Goal: Use online tool/utility: Utilize a website feature to perform a specific function

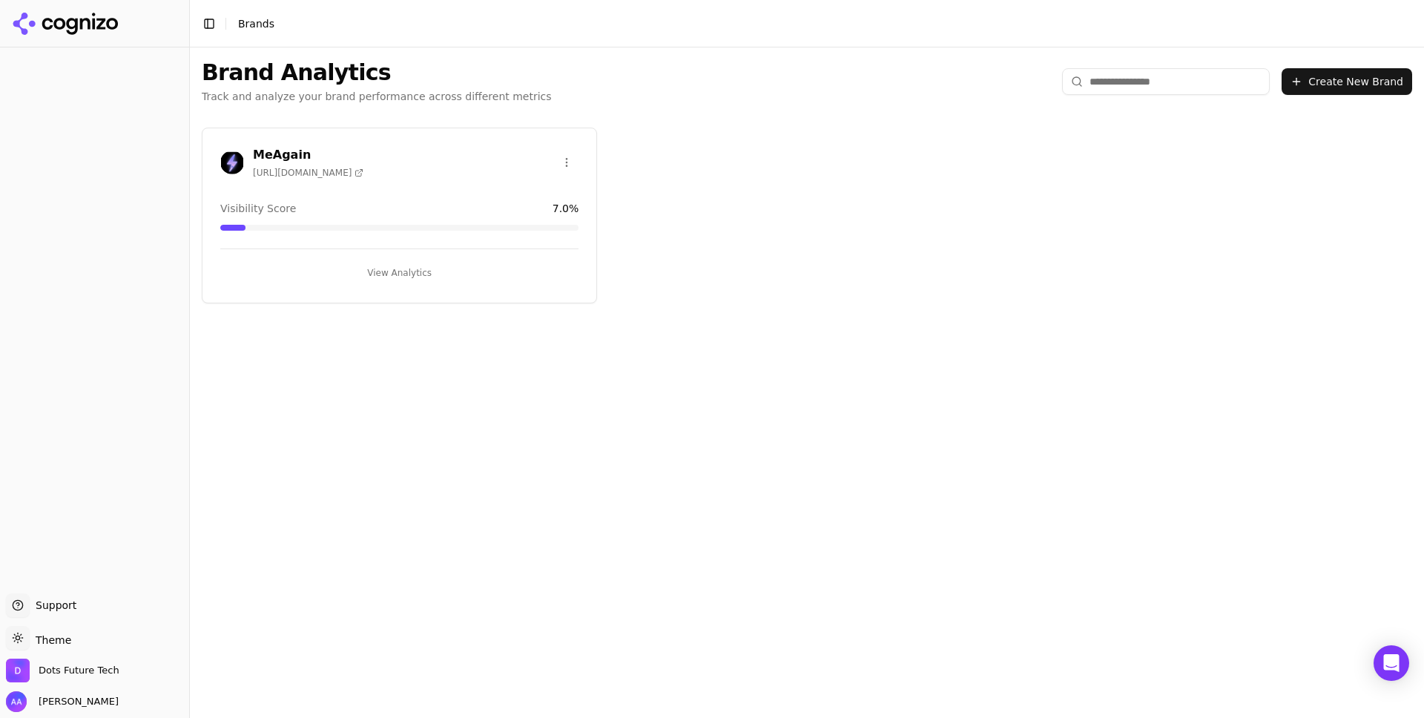
click at [358, 163] on div "MeAgain [URL][DOMAIN_NAME]" at bounding box center [399, 162] width 358 height 33
click at [280, 148] on h3 "MeAgain" at bounding box center [308, 155] width 111 height 18
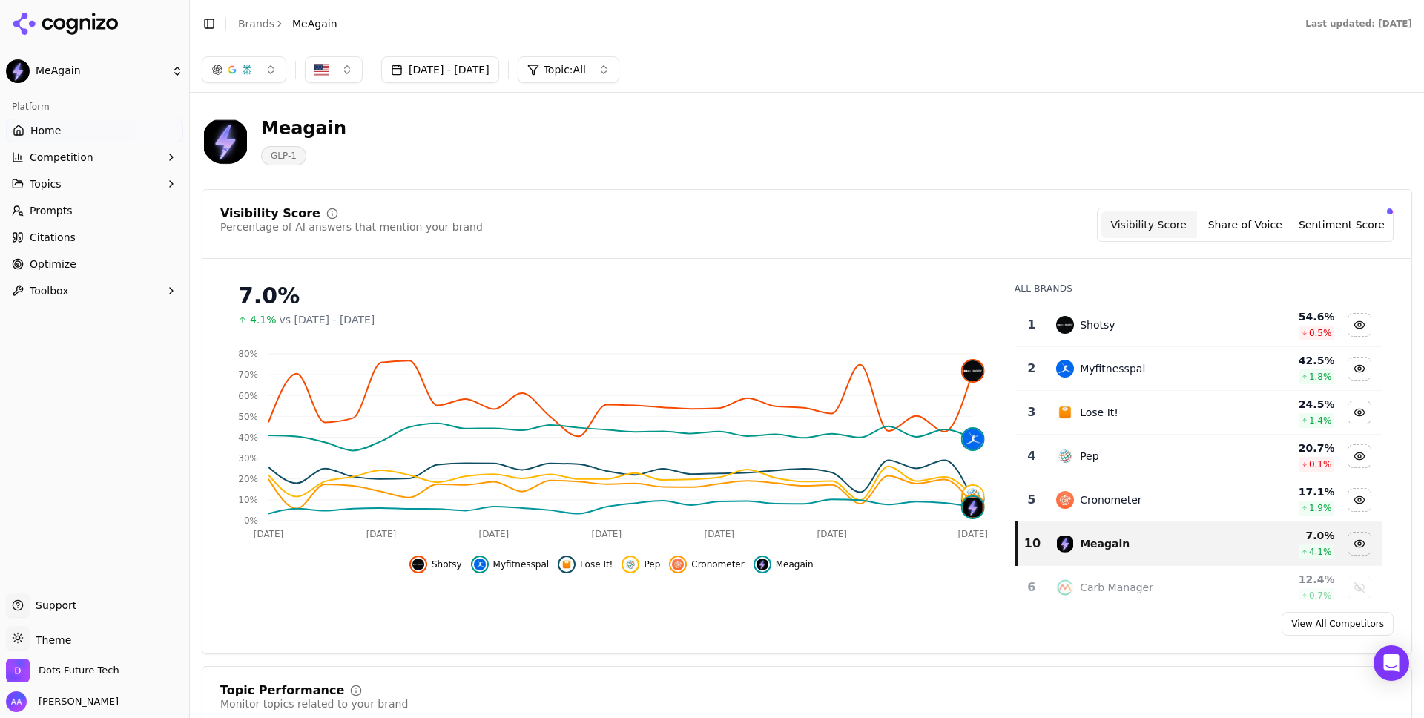
click at [1246, 231] on button "Share of Voice" at bounding box center [1245, 224] width 96 height 27
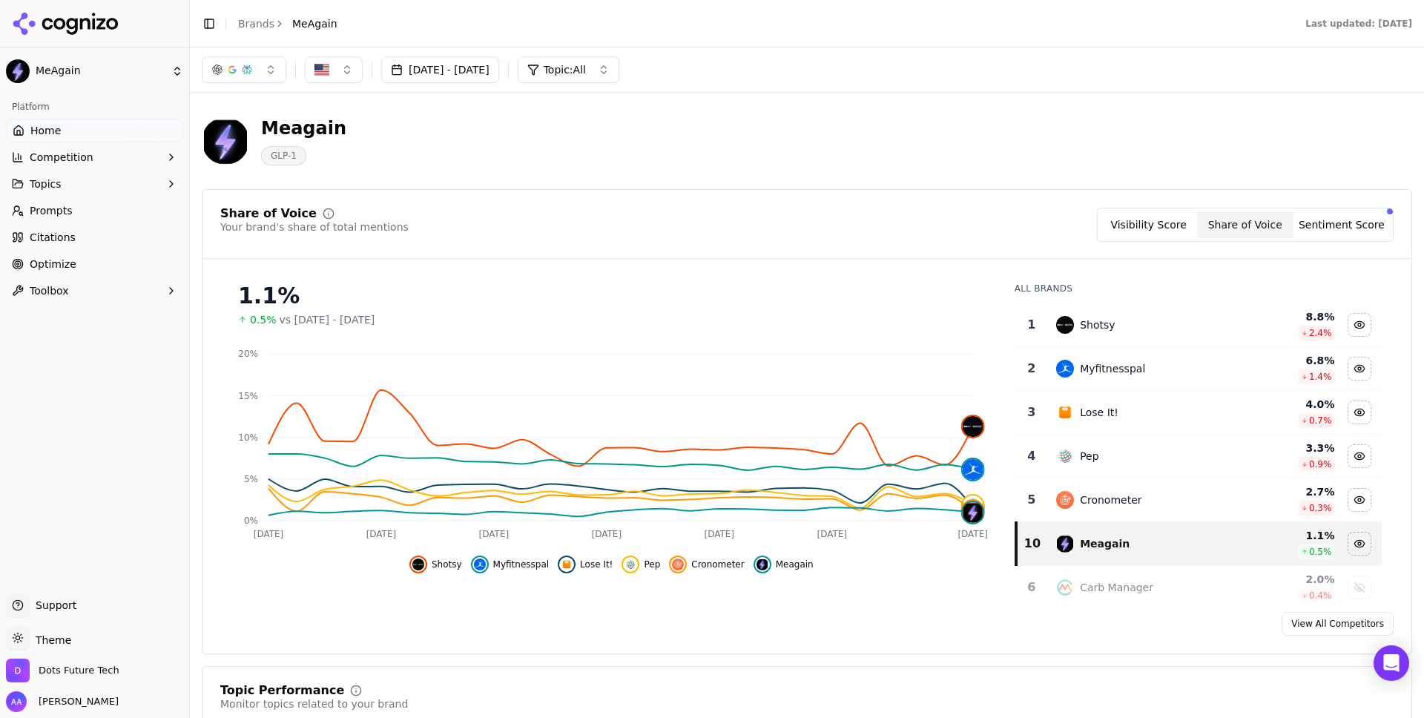
click at [1331, 222] on button "Sentiment Score" at bounding box center [1342, 224] width 96 height 27
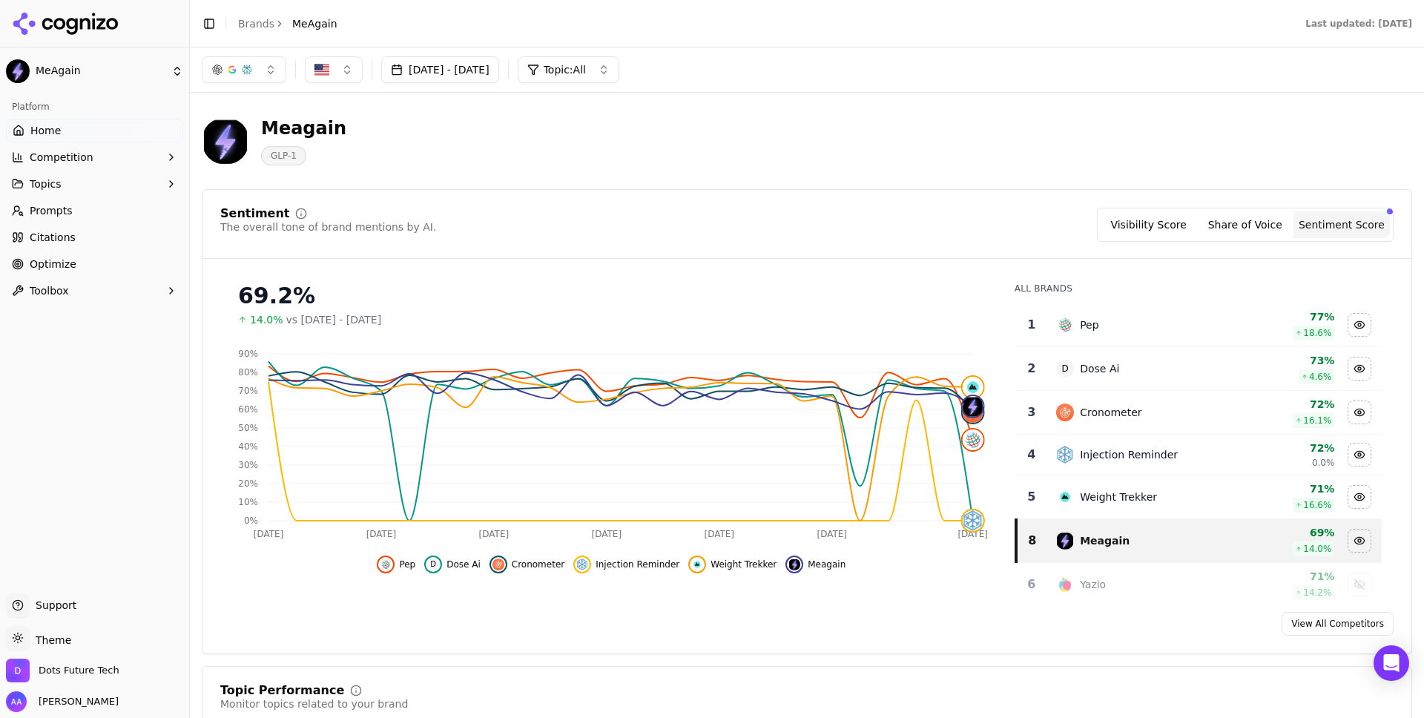
click at [1166, 225] on button "Visibility Score" at bounding box center [1149, 224] width 96 height 27
